Goal: Information Seeking & Learning: Learn about a topic

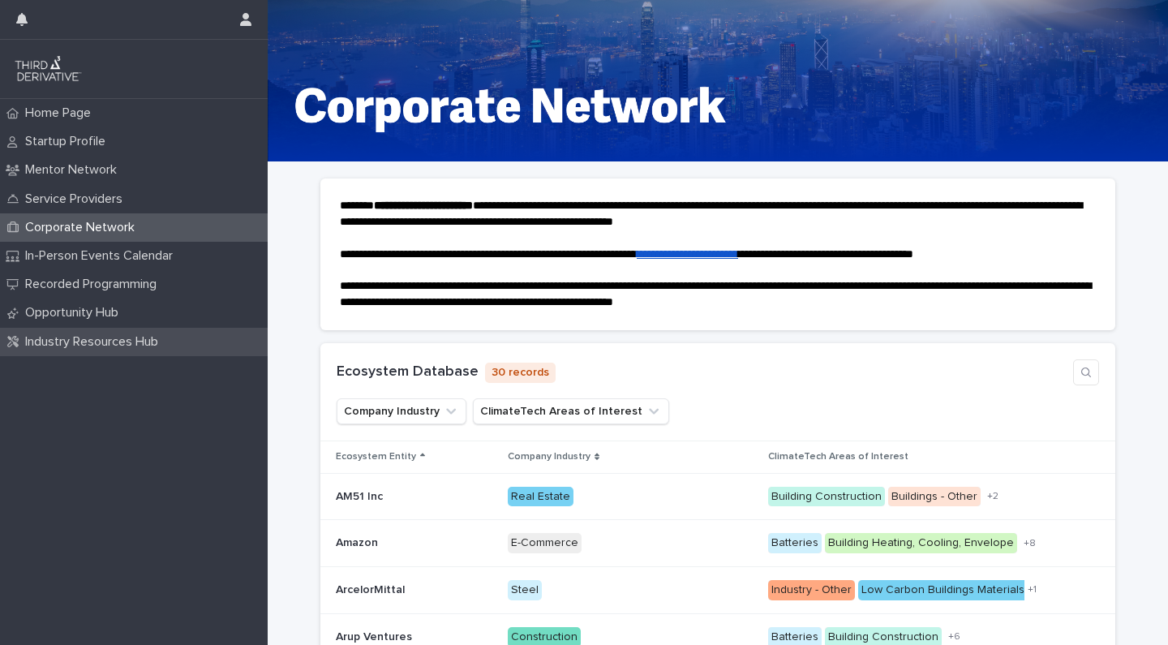
click at [78, 334] on p "Industry Resources Hub" at bounding box center [95, 341] width 152 height 15
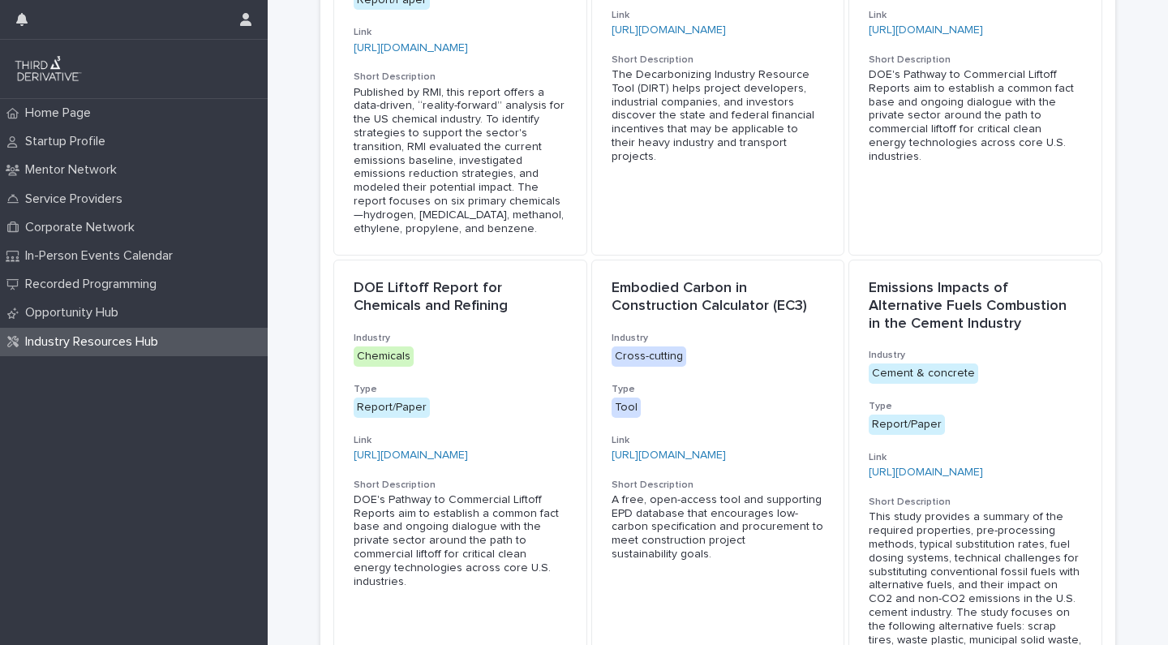
scroll to position [536, 0]
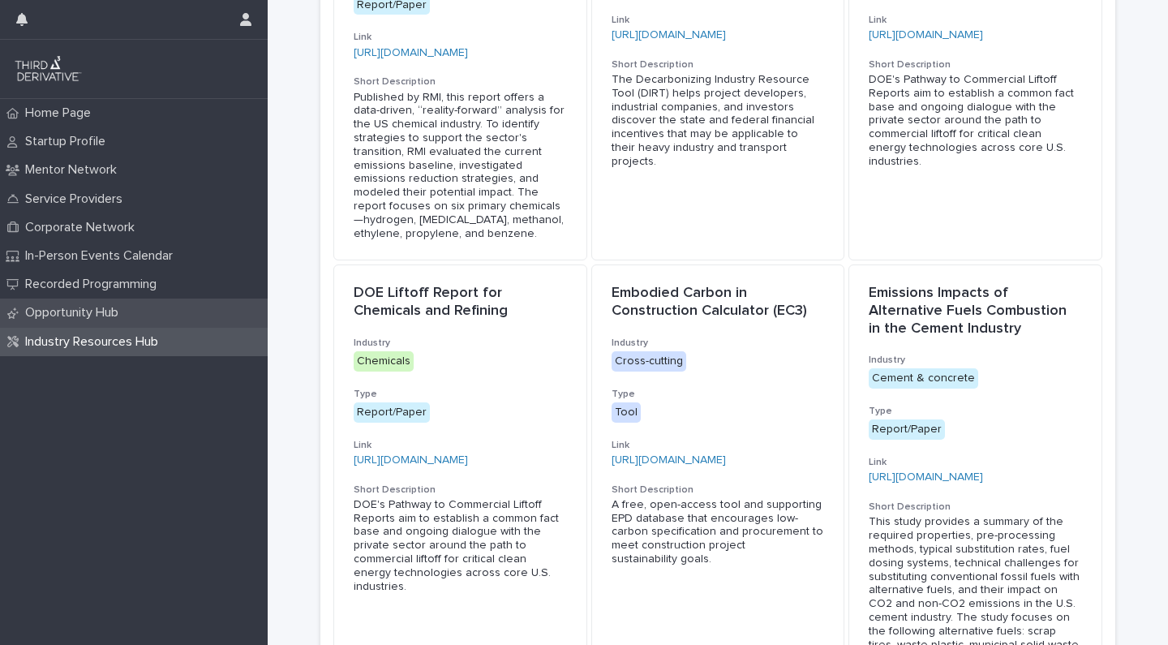
click at [112, 307] on p "Opportunity Hub" at bounding box center [75, 312] width 113 height 15
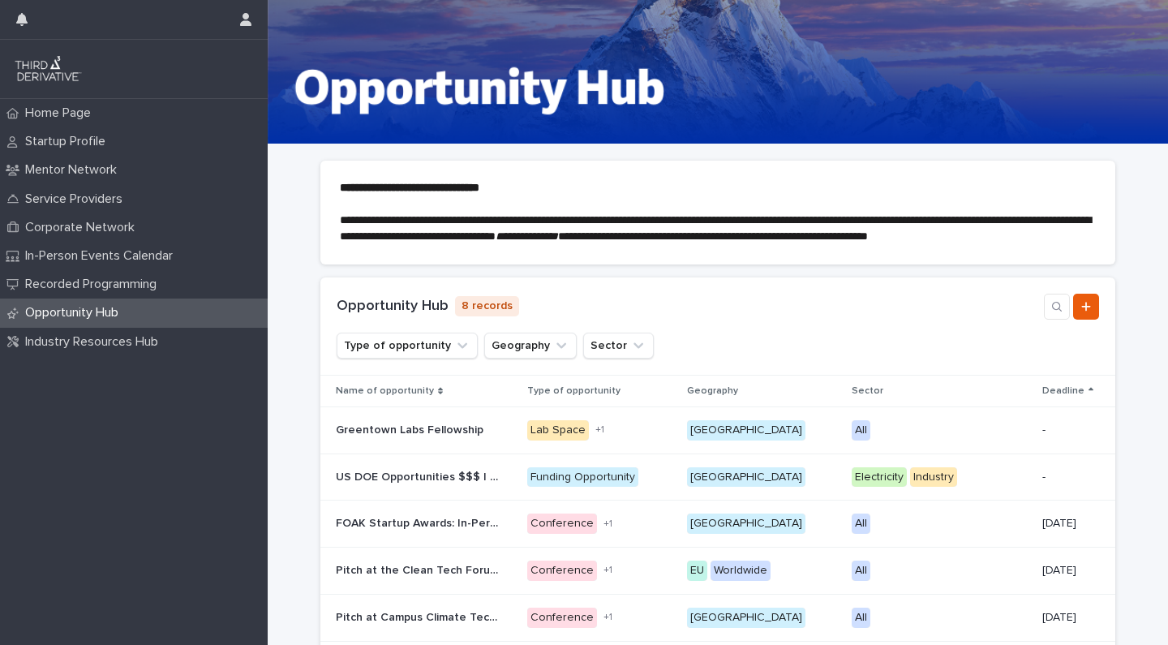
scroll to position [19, 0]
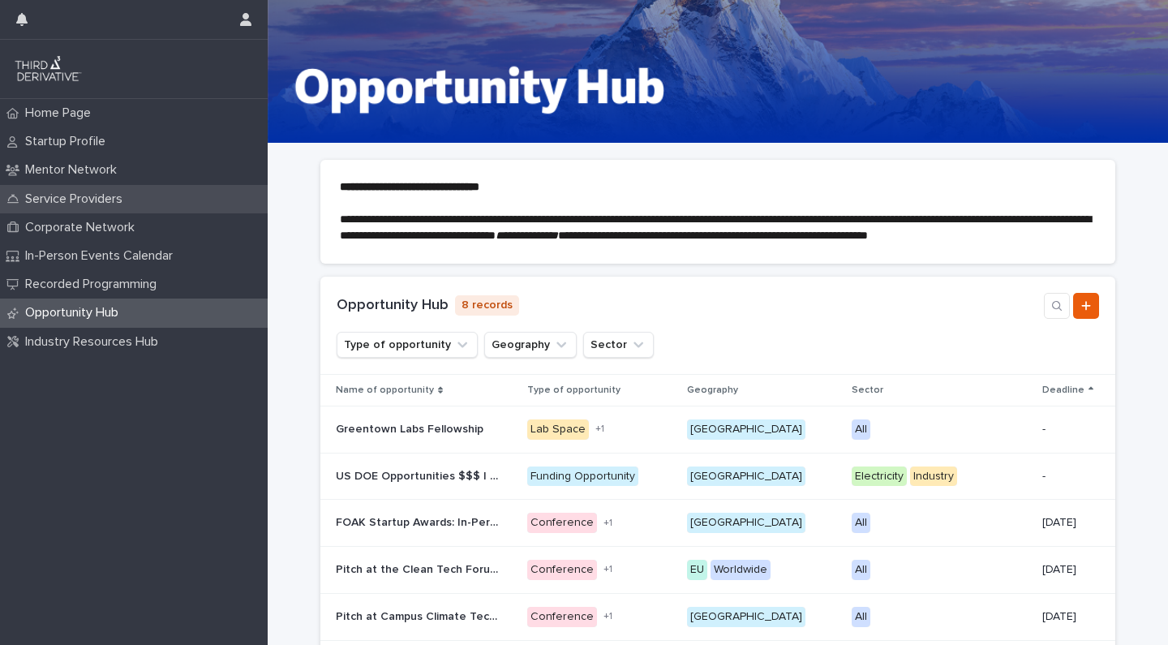
click at [68, 195] on p "Service Providers" at bounding box center [77, 198] width 117 height 15
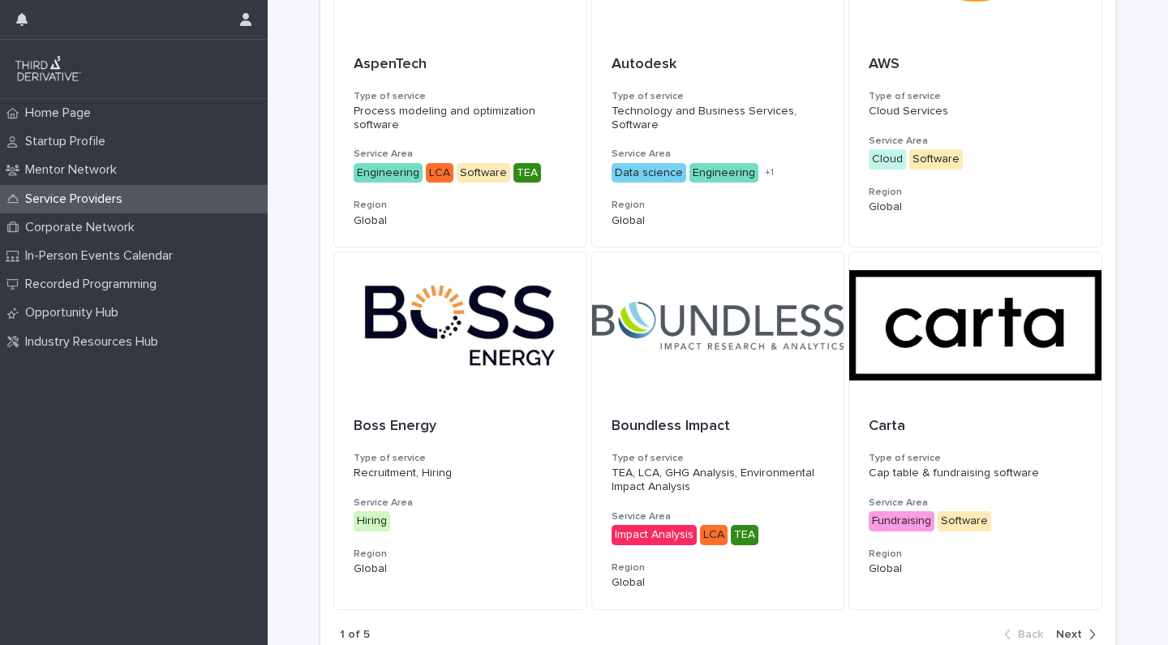
scroll to position [942, 0]
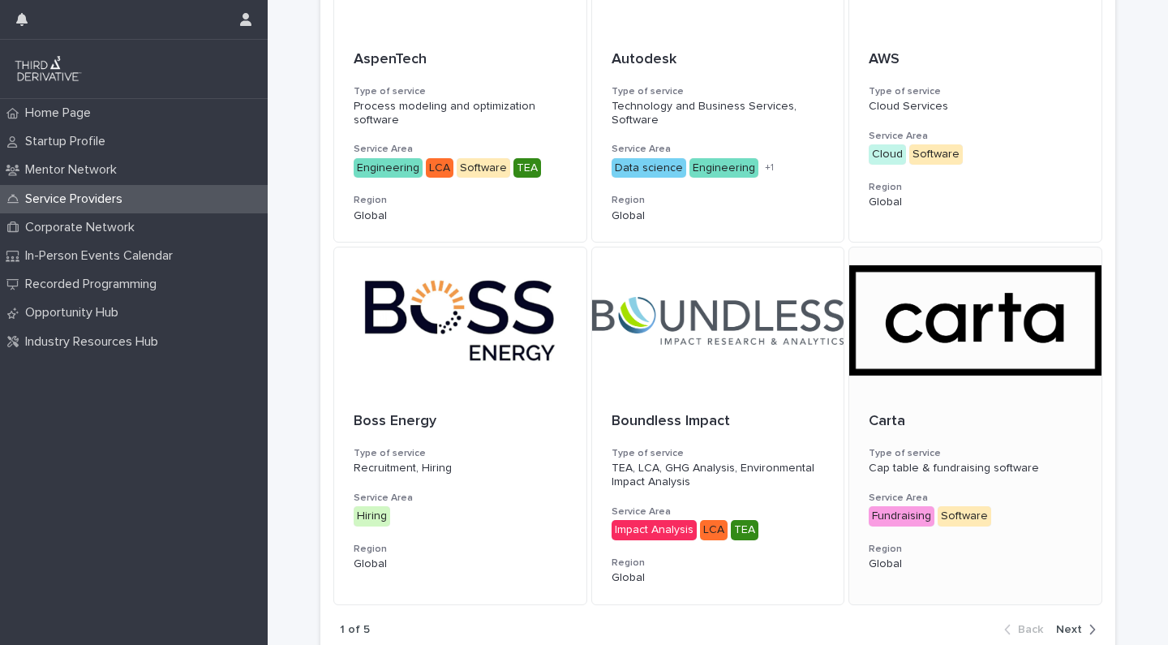
click at [934, 280] on div at bounding box center [975, 320] width 252 height 146
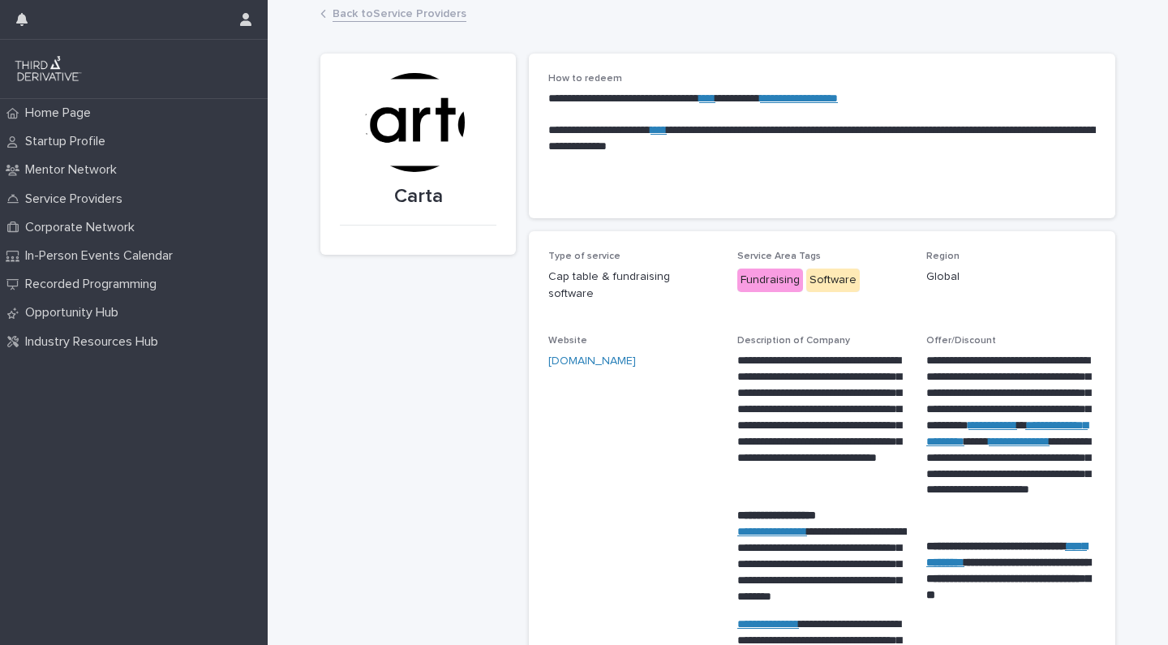
click at [715, 97] on link "****" at bounding box center [707, 97] width 16 height 11
